Goal: Task Accomplishment & Management: Use online tool/utility

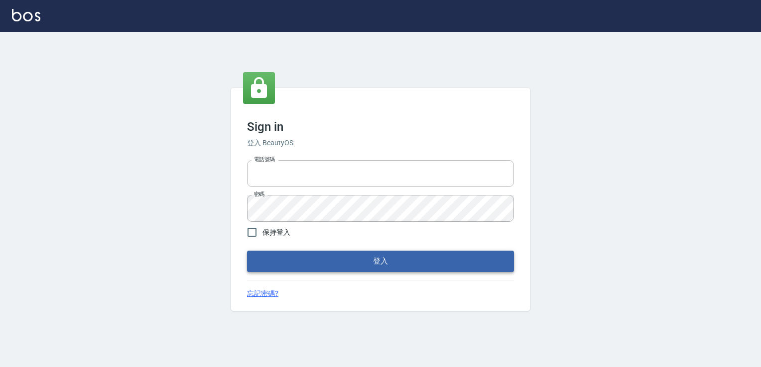
type input "6430581"
click at [315, 258] on button "登入" at bounding box center [380, 261] width 267 height 21
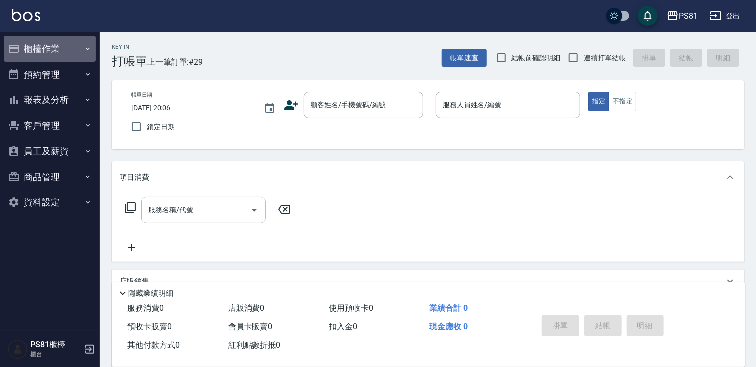
click at [29, 49] on button "櫃檯作業" at bounding box center [50, 49] width 92 height 26
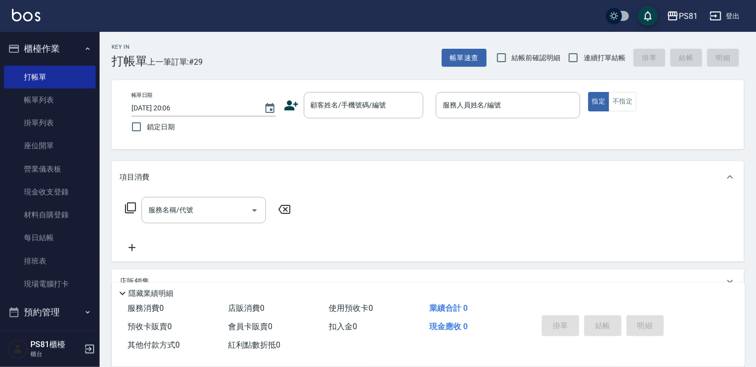
click at [46, 55] on button "櫃檯作業" at bounding box center [50, 49] width 92 height 26
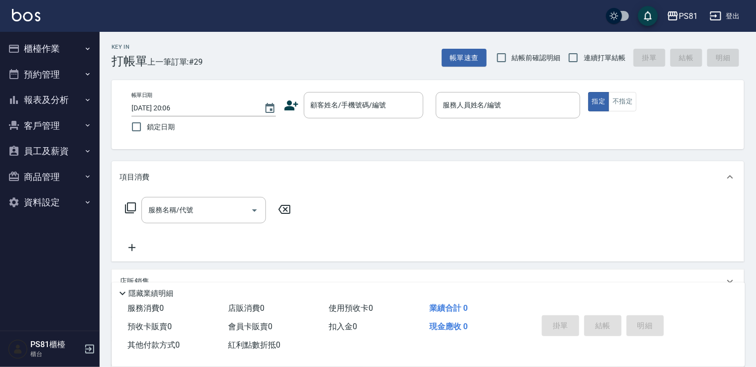
click at [50, 107] on button "報表及分析" at bounding box center [50, 100] width 92 height 26
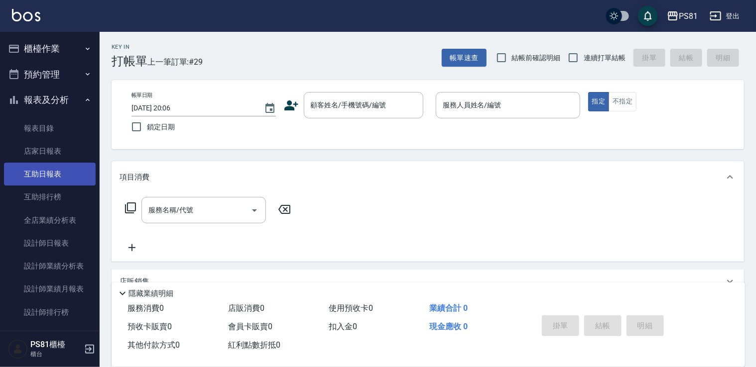
click at [73, 170] on link "互助日報表" at bounding box center [50, 174] width 92 height 23
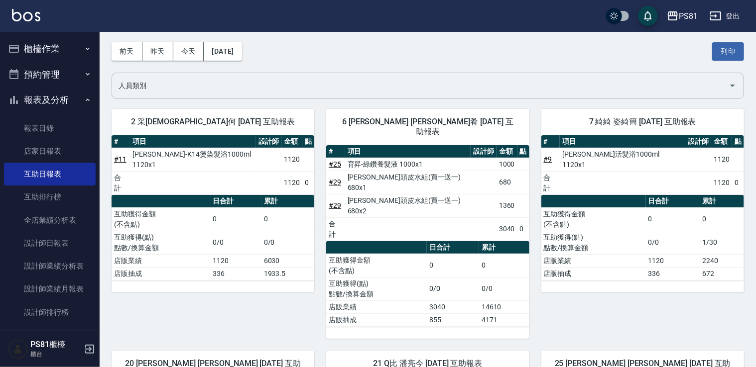
scroll to position [8, 0]
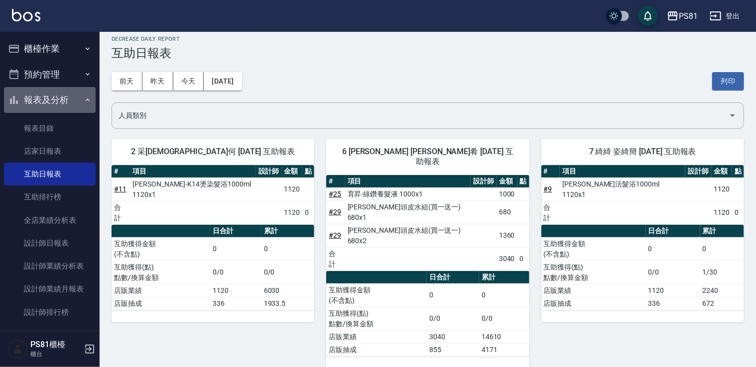
drag, startPoint x: 71, startPoint y: 102, endPoint x: 70, endPoint y: 85, distance: 16.5
click at [72, 99] on button "報表及分析" at bounding box center [50, 100] width 92 height 26
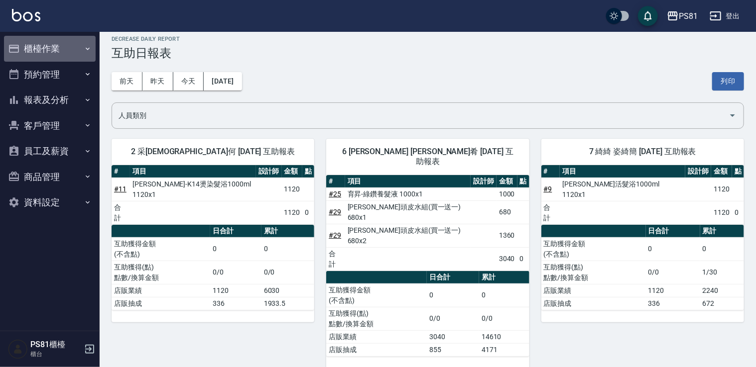
click at [64, 49] on button "櫃檯作業" at bounding box center [50, 49] width 92 height 26
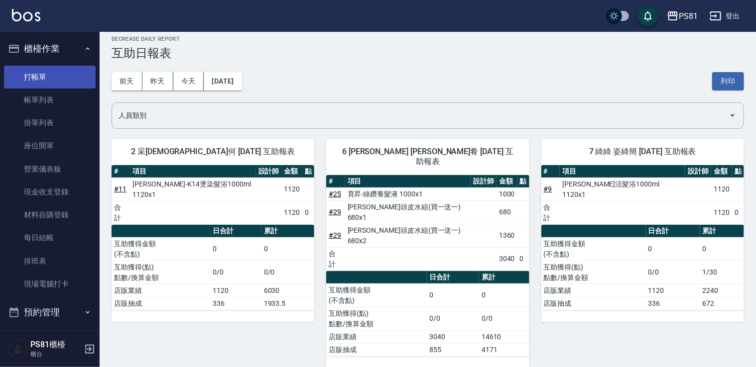
click at [68, 71] on link "打帳單" at bounding box center [50, 77] width 92 height 23
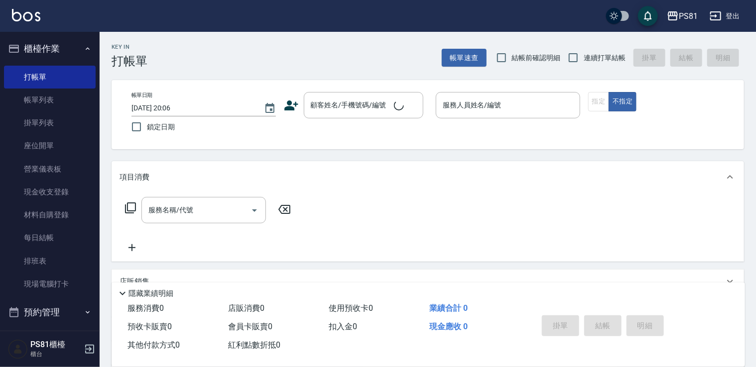
click at [211, 68] on div "Key In 打帳單 帳單速查 結帳前確認明細 連續打單結帳 掛單 結帳 明細 帳單日期 [DATE] 20:06 鎖定日期 顧客姓名/手機號碼/編號 顧客姓…" at bounding box center [428, 258] width 656 height 452
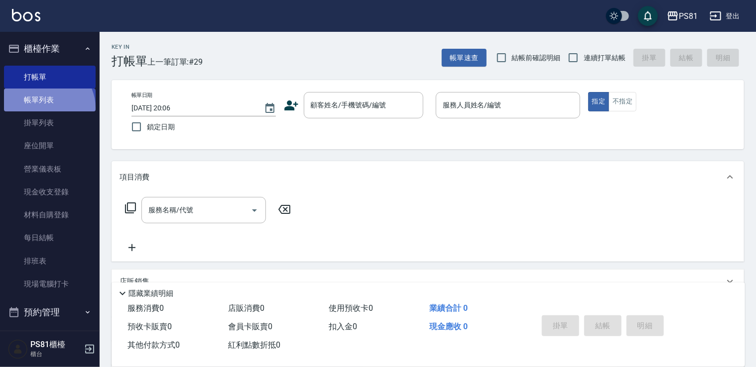
click at [47, 108] on link "帳單列表" at bounding box center [50, 100] width 92 height 23
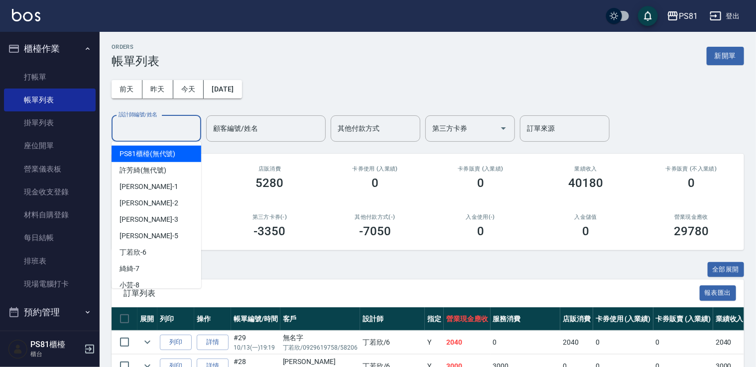
click at [160, 136] on input "設計師編號/姓名" at bounding box center [156, 128] width 81 height 17
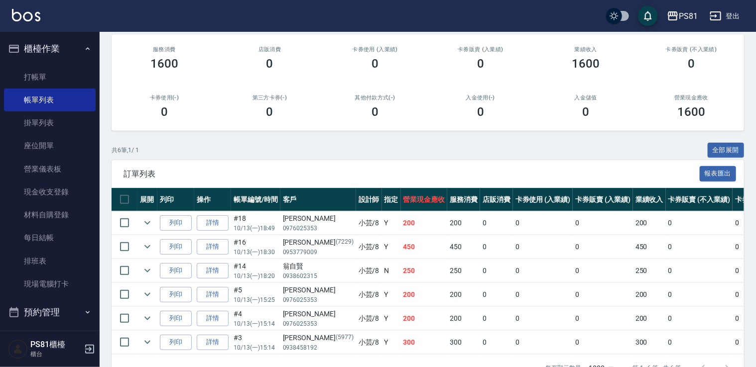
scroll to position [152, 0]
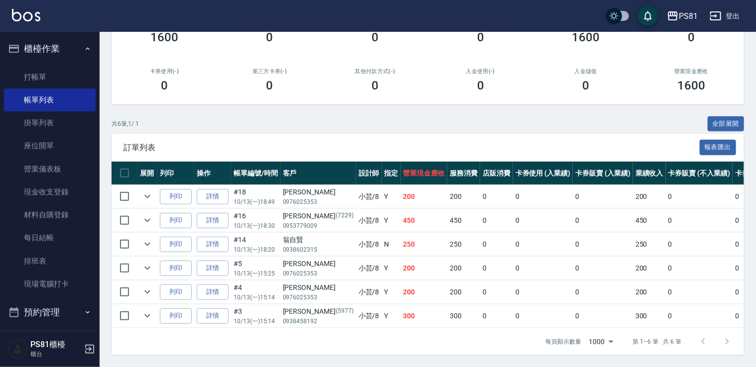
type input "小芸-8"
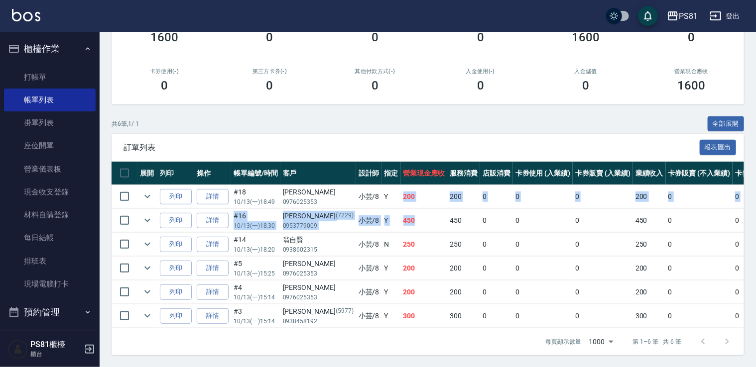
drag, startPoint x: 367, startPoint y: 194, endPoint x: 394, endPoint y: 202, distance: 28.2
click at [394, 202] on tbody "列印 詳情 #18 10/13 (一) 18:49 [PERSON_NAME] 0976025353 小芸 /8 Y 200 200 0 0 0 200 0 …" at bounding box center [540, 256] width 856 height 143
drag, startPoint x: 394, startPoint y: 202, endPoint x: 380, endPoint y: 216, distance: 19.4
click at [401, 216] on td "450" at bounding box center [424, 220] width 47 height 23
click at [401, 223] on td "450" at bounding box center [424, 220] width 47 height 23
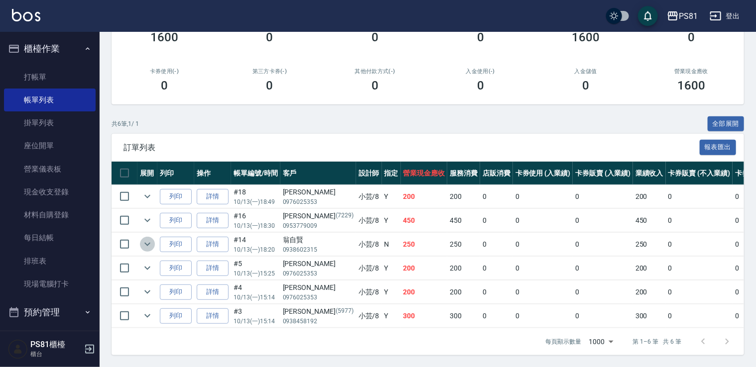
click at [149, 240] on icon "expand row" at bounding box center [147, 245] width 12 height 12
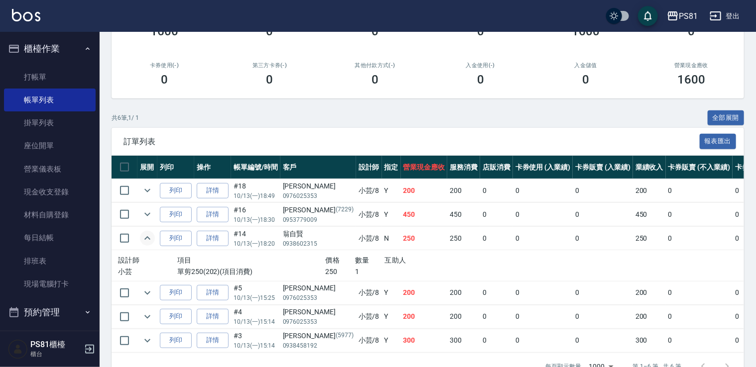
click at [149, 240] on icon "expand row" at bounding box center [147, 239] width 12 height 12
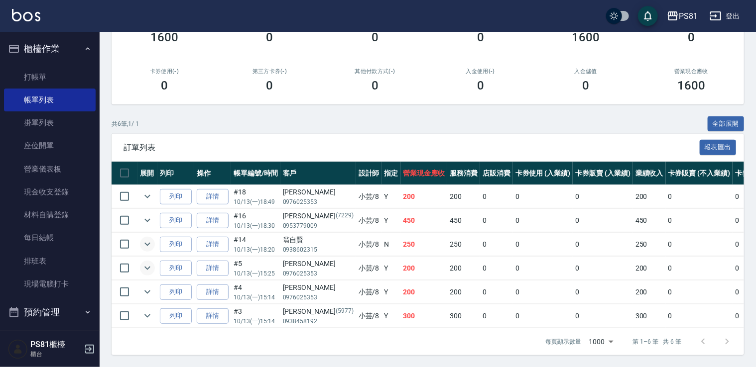
click at [145, 262] on icon "expand row" at bounding box center [147, 268] width 12 height 12
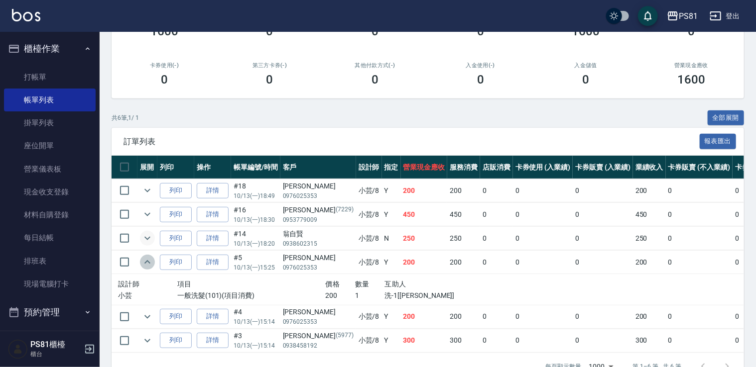
click at [145, 258] on icon "expand row" at bounding box center [147, 262] width 12 height 12
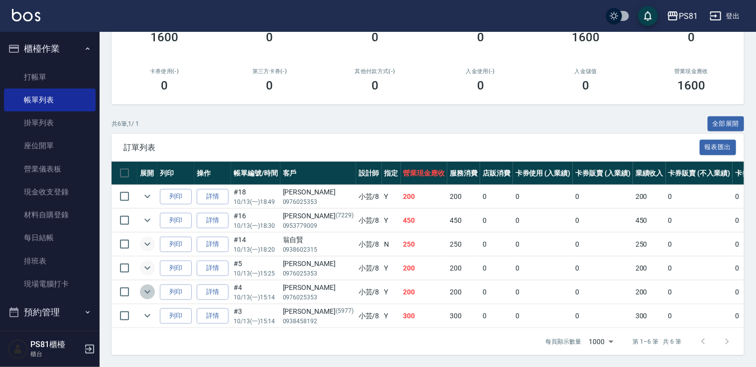
click at [145, 290] on icon "expand row" at bounding box center [147, 292] width 12 height 12
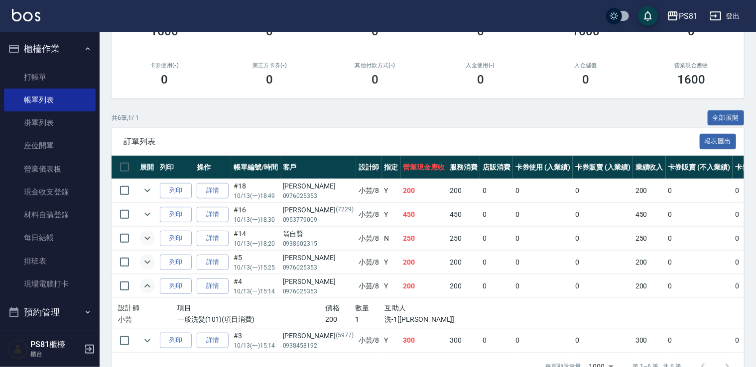
click at [145, 290] on icon "expand row" at bounding box center [147, 286] width 12 height 12
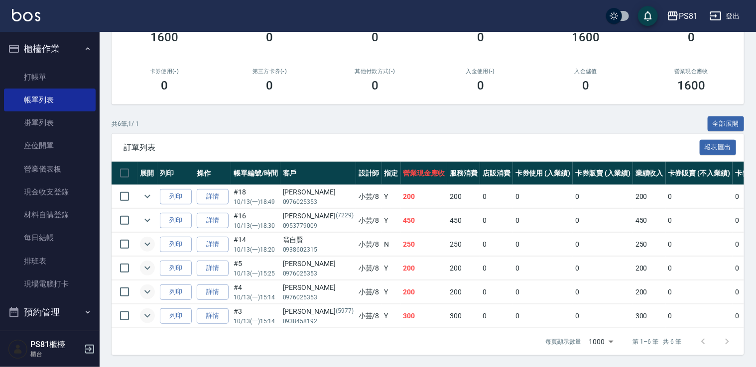
click at [149, 312] on icon "expand row" at bounding box center [147, 316] width 12 height 12
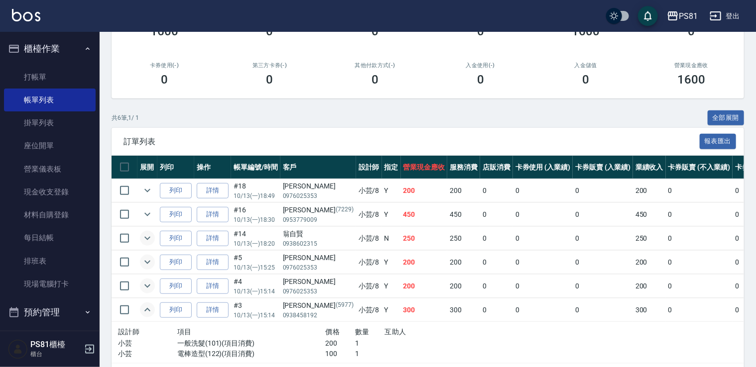
click at [149, 311] on icon "expand row" at bounding box center [147, 310] width 12 height 12
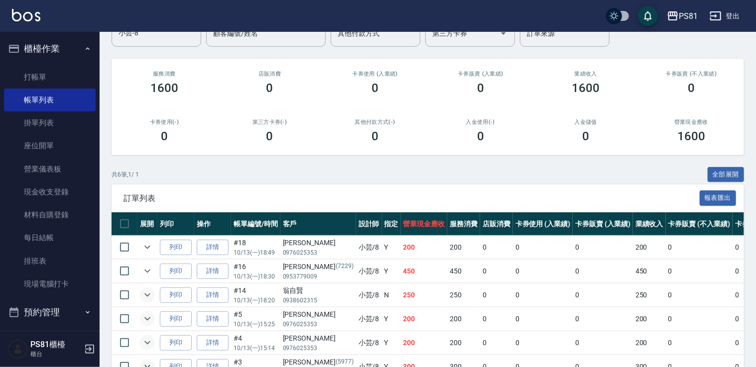
scroll to position [0, 0]
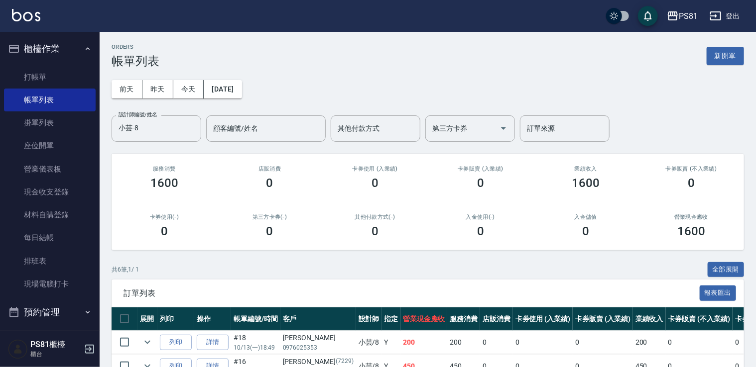
click at [62, 49] on button "櫃檯作業" at bounding box center [50, 49] width 92 height 26
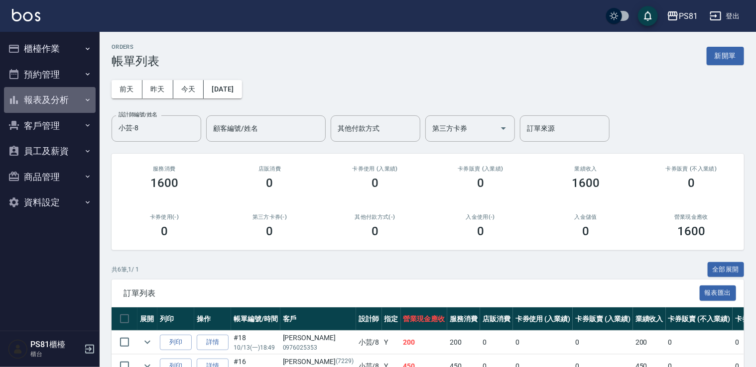
click at [62, 109] on button "報表及分析" at bounding box center [50, 100] width 92 height 26
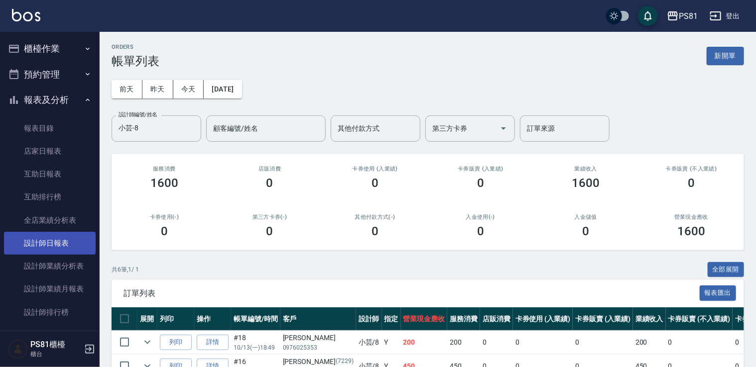
click at [81, 237] on link "設計師日報表" at bounding box center [50, 243] width 92 height 23
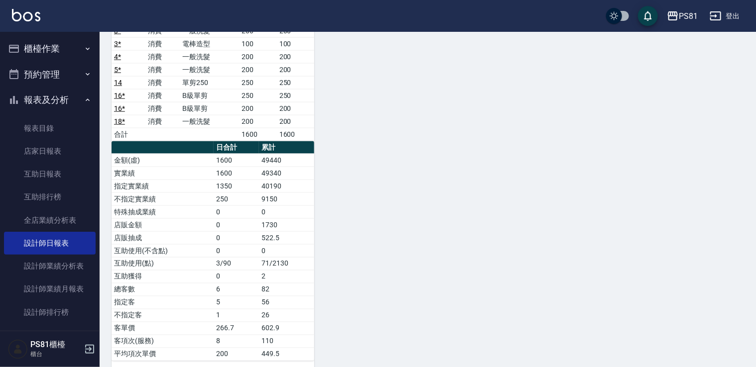
scroll to position [691, 0]
drag, startPoint x: 261, startPoint y: 155, endPoint x: 298, endPoint y: 166, distance: 38.0
click at [298, 166] on tbody "金額(虛) 1600 49440 實業績 1600 49340 指定實業績 1350 40190 不指定實業績 250 9150 特殊抽成業績 0 0 店販金…" at bounding box center [213, 256] width 203 height 207
drag, startPoint x: 298, startPoint y: 166, endPoint x: 284, endPoint y: 199, distance: 35.5
click at [284, 205] on td "0" at bounding box center [286, 211] width 55 height 13
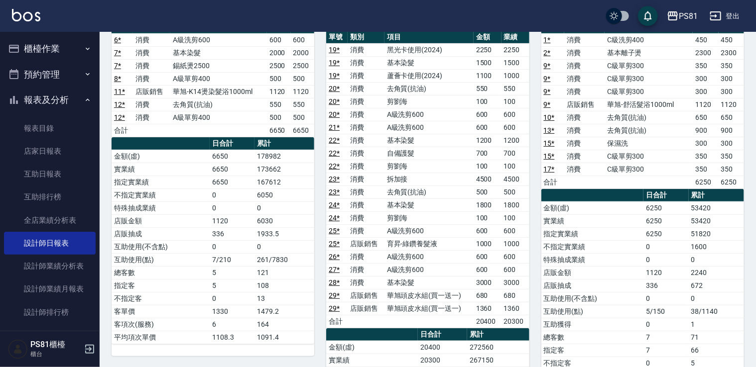
scroll to position [100, 0]
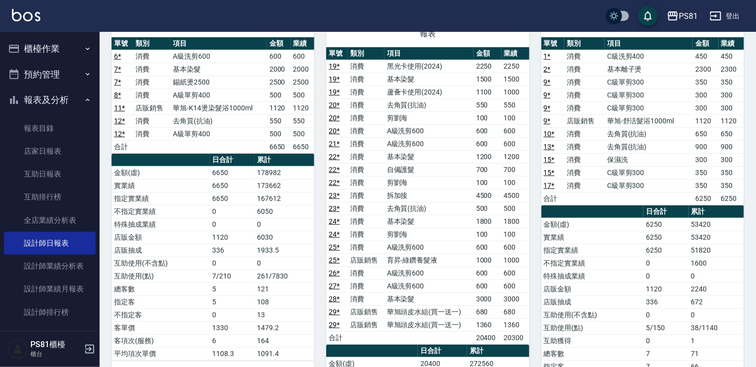
click at [23, 103] on button "報表及分析" at bounding box center [50, 100] width 92 height 26
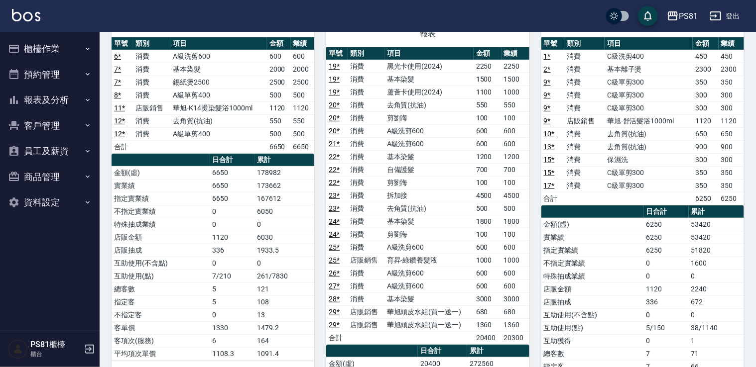
scroll to position [0, 0]
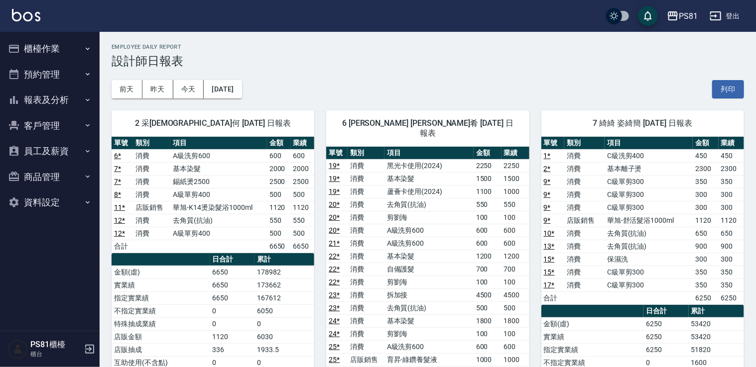
click at [60, 51] on button "櫃檯作業" at bounding box center [50, 49] width 92 height 26
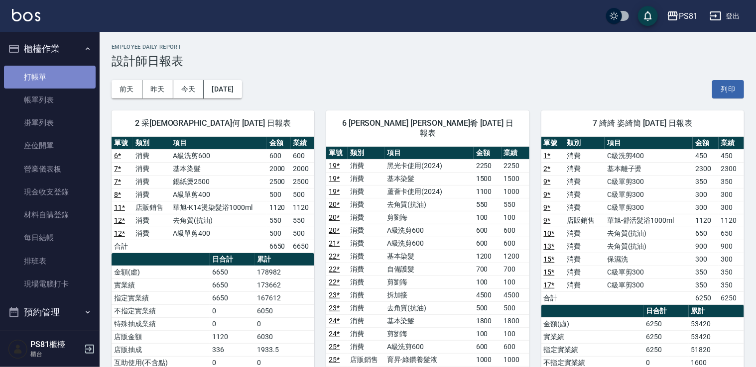
click at [56, 67] on link "打帳單" at bounding box center [50, 77] width 92 height 23
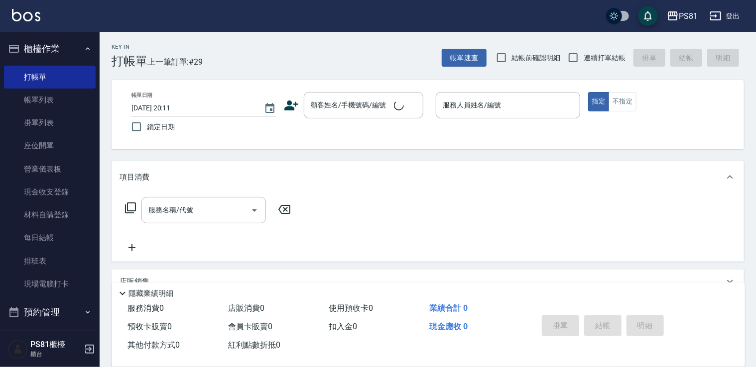
click at [169, 62] on span "上一筆訂單:#29" at bounding box center [175, 62] width 56 height 12
click at [39, 289] on link "現場電腦打卡" at bounding box center [50, 284] width 92 height 23
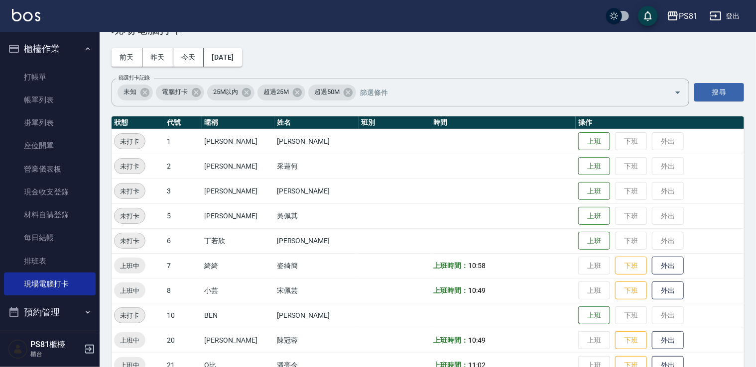
scroll to position [50, 0]
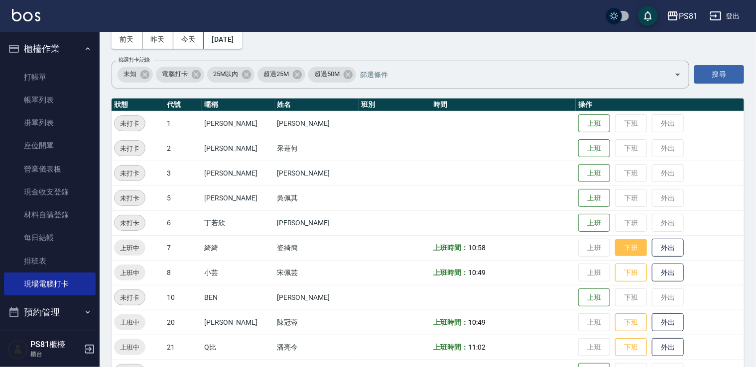
click at [619, 244] on button "下班" at bounding box center [631, 248] width 32 height 17
click at [624, 275] on button "下班" at bounding box center [631, 272] width 32 height 17
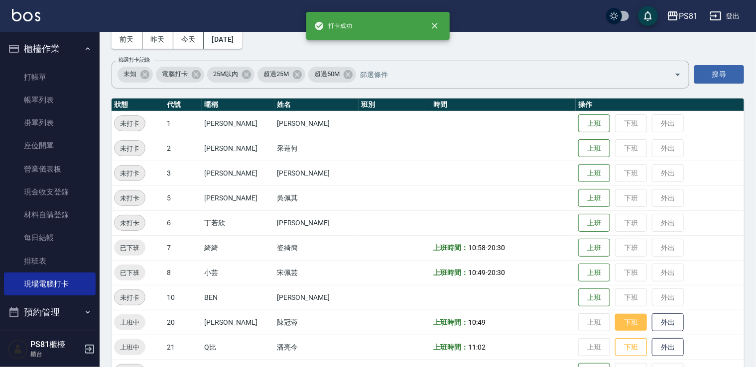
click at [625, 318] on button "下班" at bounding box center [631, 322] width 32 height 17
click at [627, 347] on button "下班" at bounding box center [631, 347] width 32 height 17
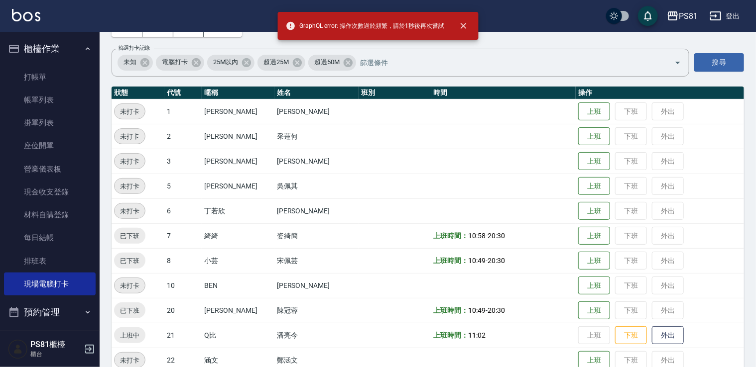
scroll to position [100, 0]
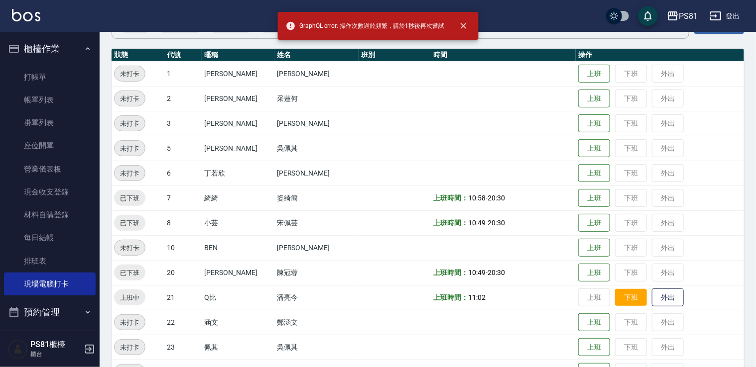
click at [628, 296] on button "下班" at bounding box center [631, 297] width 32 height 17
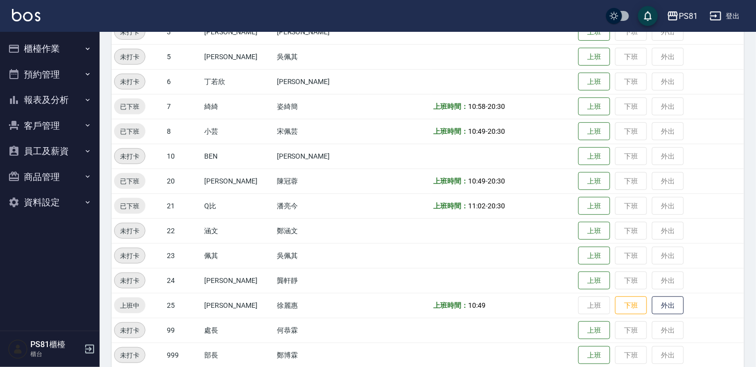
scroll to position [253, 0]
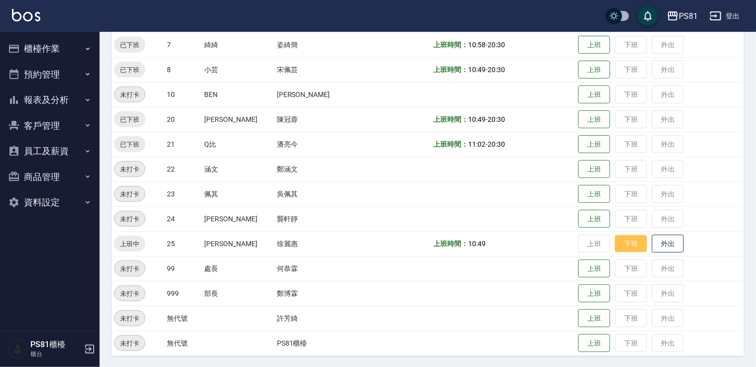
click at [621, 240] on button "下班" at bounding box center [631, 244] width 32 height 17
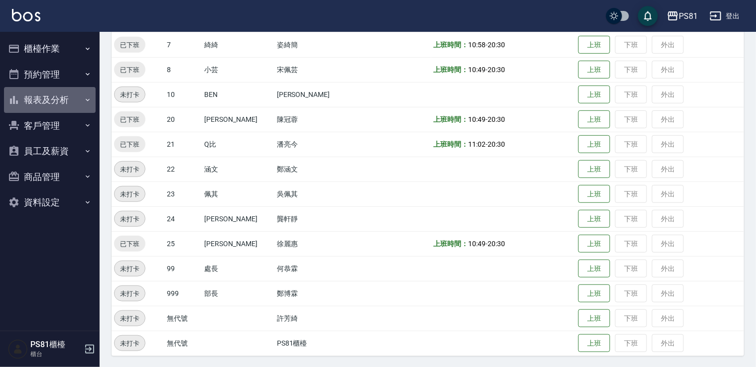
click at [58, 103] on button "報表及分析" at bounding box center [50, 100] width 92 height 26
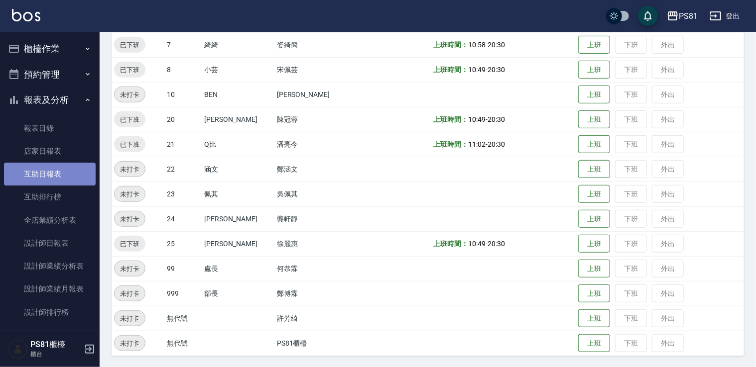
click at [56, 166] on link "互助日報表" at bounding box center [50, 174] width 92 height 23
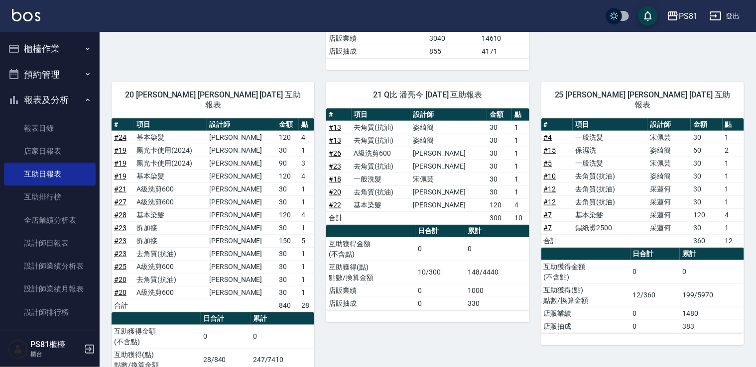
click at [48, 46] on button "櫃檯作業" at bounding box center [50, 49] width 92 height 26
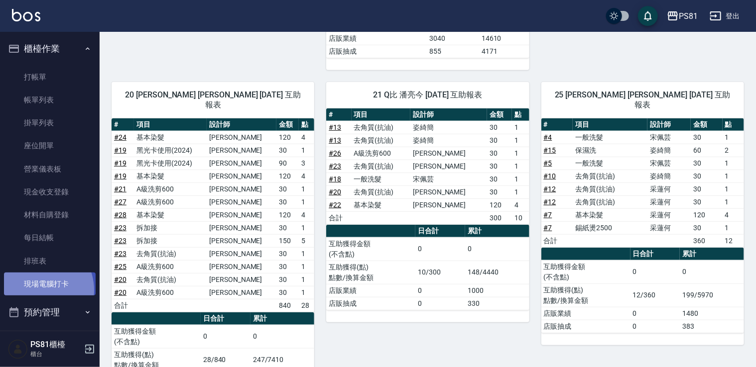
click at [34, 291] on link "現場電腦打卡" at bounding box center [50, 284] width 92 height 23
